Goal: Task Accomplishment & Management: Manage account settings

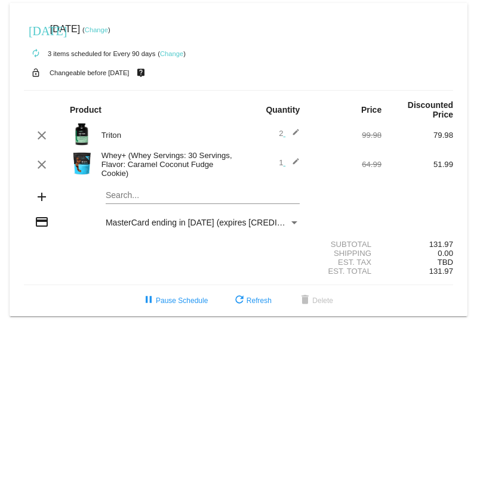
click at [41, 89] on mat-icon "add" at bounding box center [42, 197] width 14 height 14
click at [155, 89] on div "Whey+ (Whey Servings: 30 Servings, Flavor: Caramel Coconut Fudge Cookie)" at bounding box center [167, 164] width 143 height 27
click at [296, 89] on mat-icon "edit" at bounding box center [292, 165] width 14 height 14
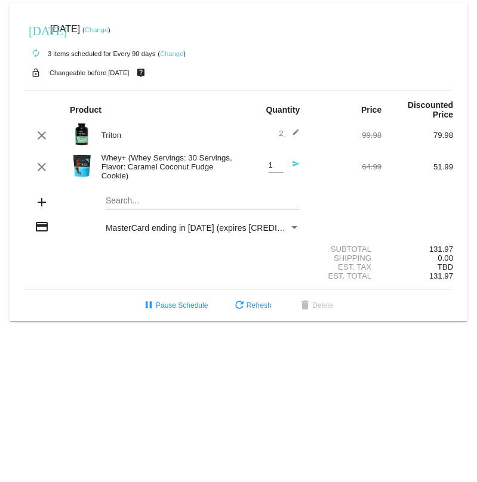
click at [296, 89] on mat-icon "send" at bounding box center [292, 167] width 14 height 14
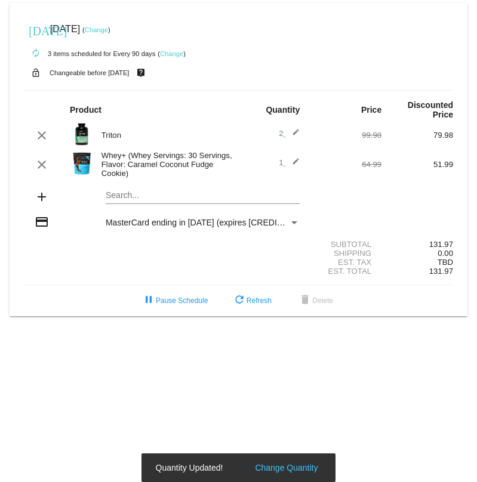
click at [78, 89] on img at bounding box center [82, 164] width 24 height 24
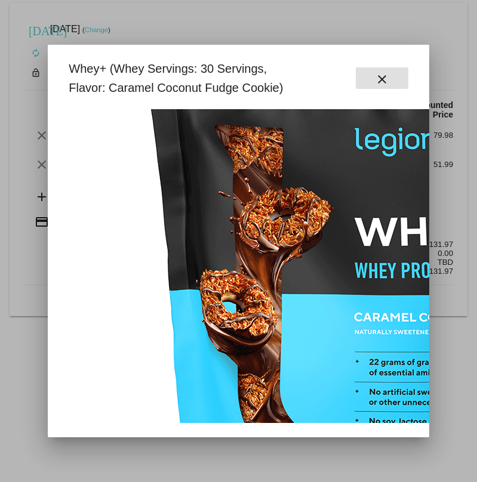
scroll to position [135, 0]
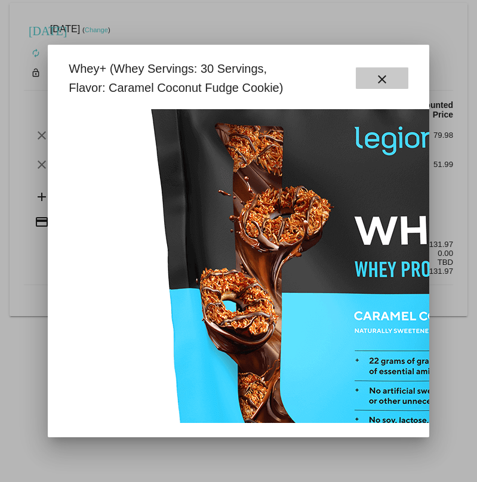
click at [384, 72] on button "close" at bounding box center [382, 77] width 53 height 21
